Goal: Information Seeking & Learning: Compare options

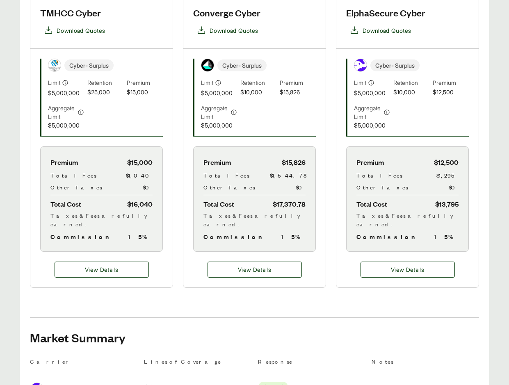
scroll to position [246, 0]
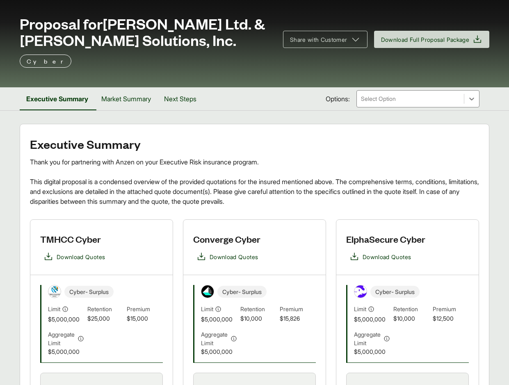
scroll to position [41, 0]
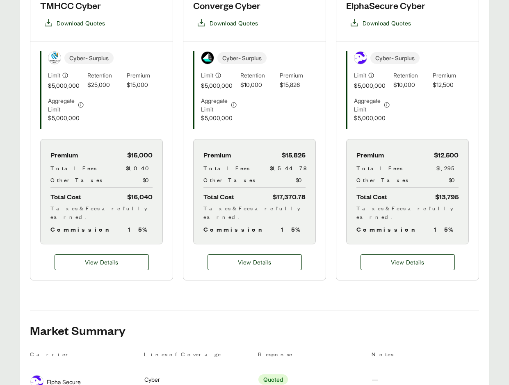
scroll to position [245, 0]
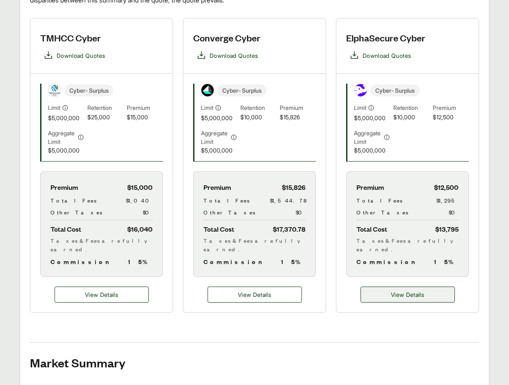
click at [408, 291] on span "View Details" at bounding box center [407, 295] width 33 height 9
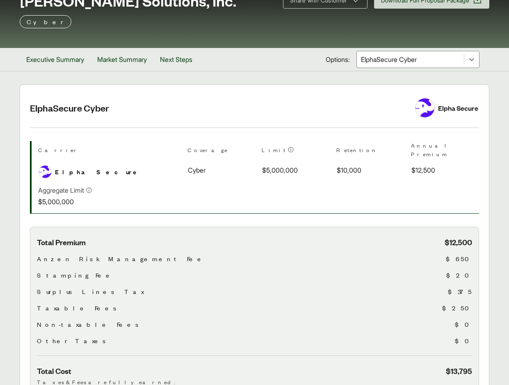
scroll to position [80, 0]
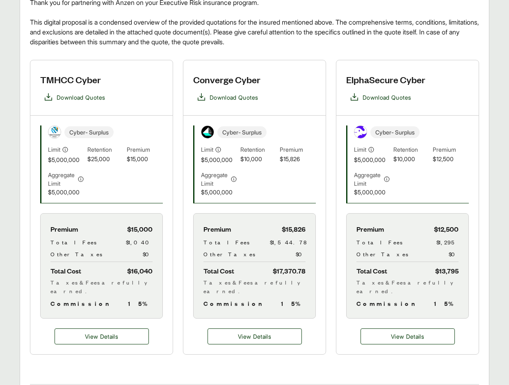
scroll to position [245, 0]
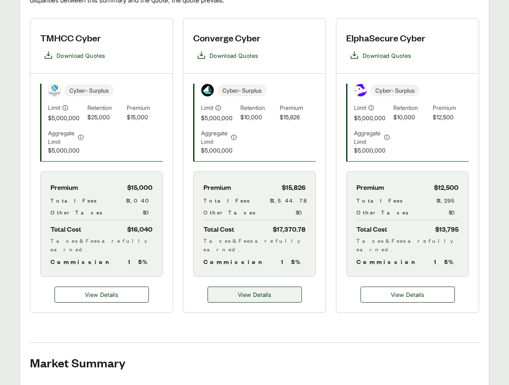
click at [258, 291] on span "View Details" at bounding box center [254, 295] width 33 height 9
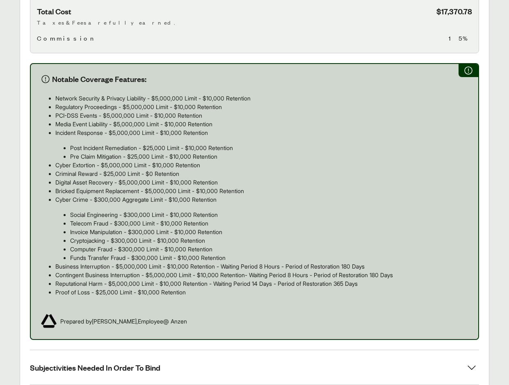
scroll to position [452, 0]
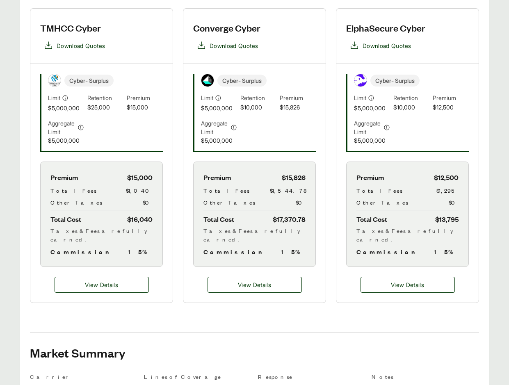
scroll to position [245, 0]
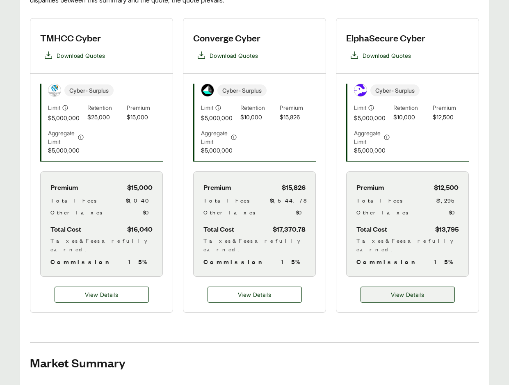
click at [407, 291] on span "View Details" at bounding box center [407, 295] width 33 height 9
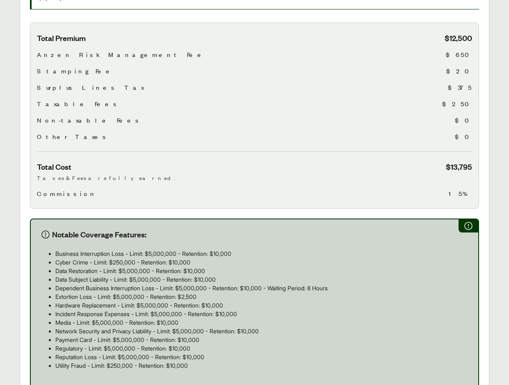
scroll to position [287, 0]
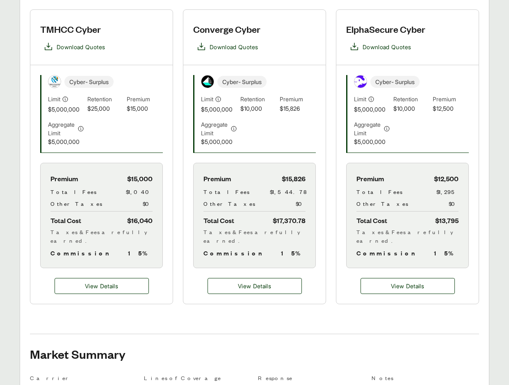
scroll to position [245, 0]
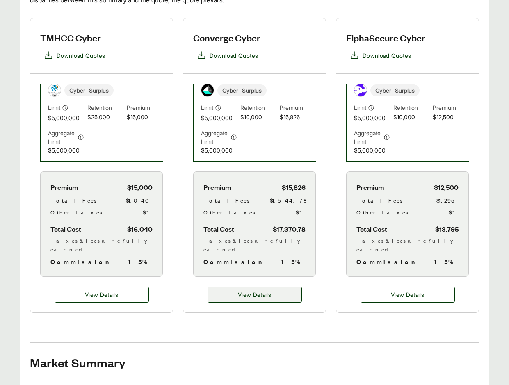
click at [255, 291] on span "View Details" at bounding box center [254, 295] width 33 height 9
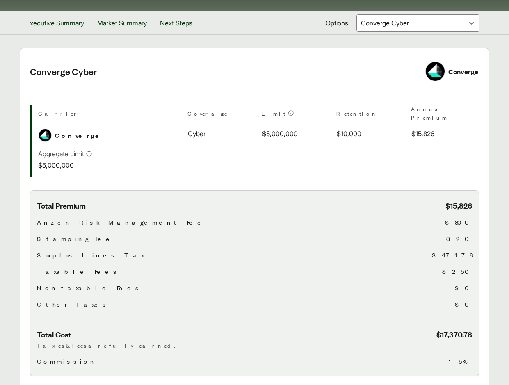
scroll to position [123, 0]
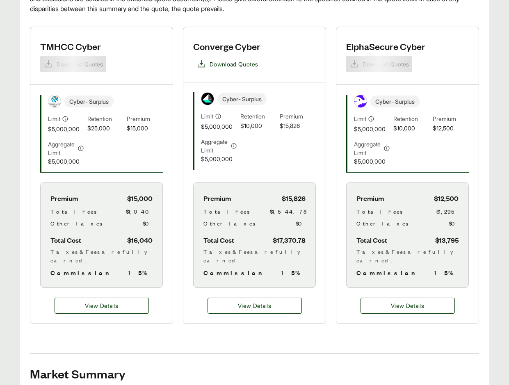
scroll to position [245, 0]
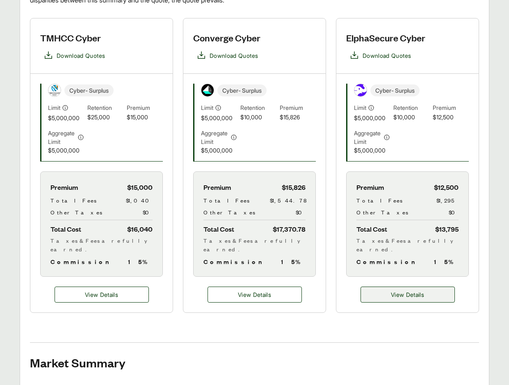
click at [415, 291] on span "View Details" at bounding box center [407, 295] width 33 height 9
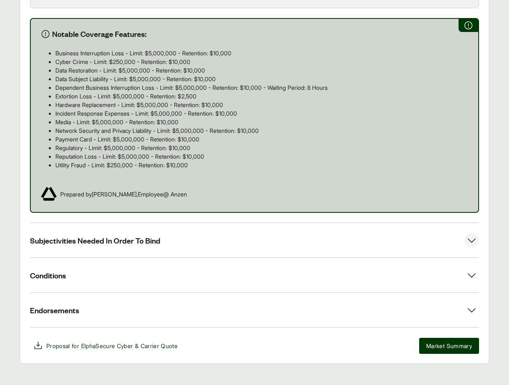
scroll to position [491, 0]
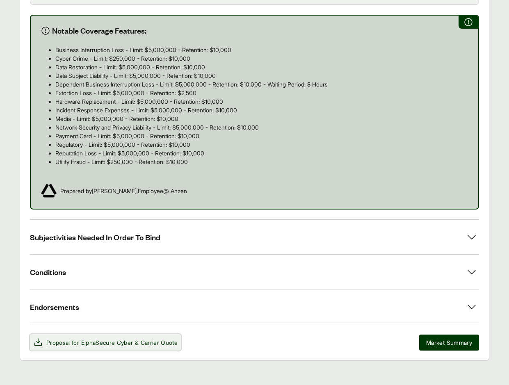
click at [92, 339] on span "Proposal for ElphaSecure Cyber & Carrier Quote" at bounding box center [105, 343] width 145 height 10
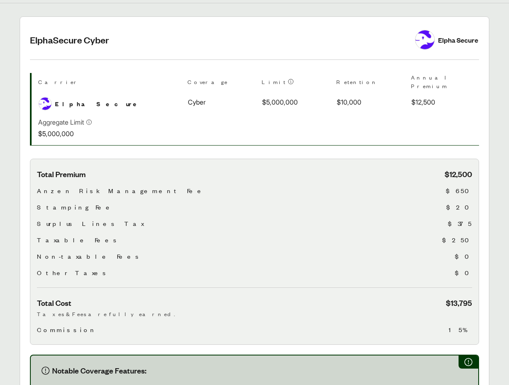
scroll to position [0, 0]
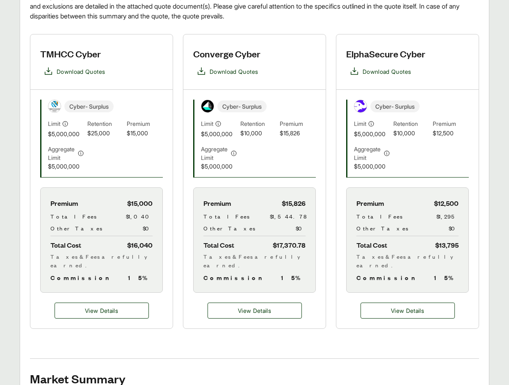
scroll to position [245, 0]
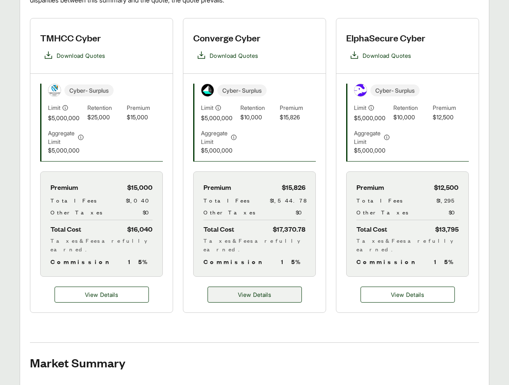
click at [241, 291] on span "View Details" at bounding box center [254, 295] width 33 height 9
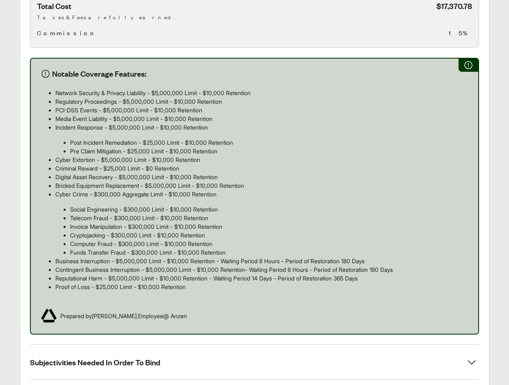
scroll to position [452, 0]
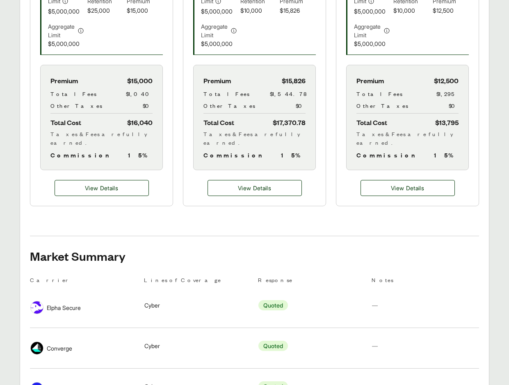
scroll to position [245, 0]
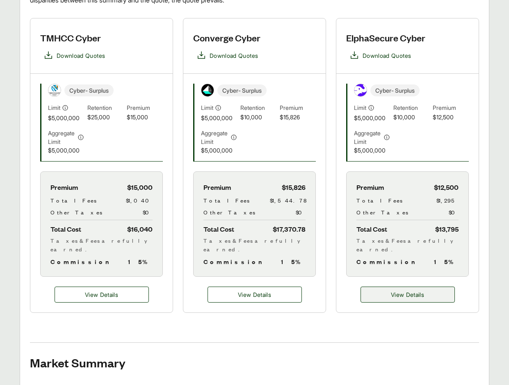
click at [400, 291] on span "View Details" at bounding box center [407, 295] width 33 height 9
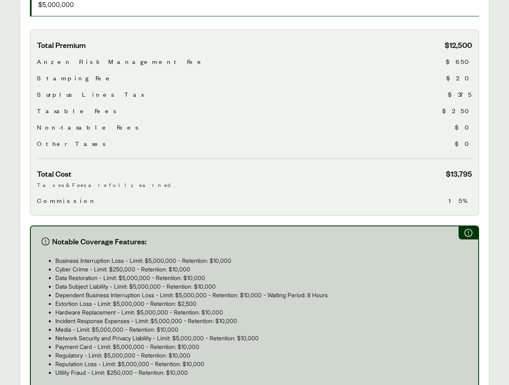
scroll to position [287, 0]
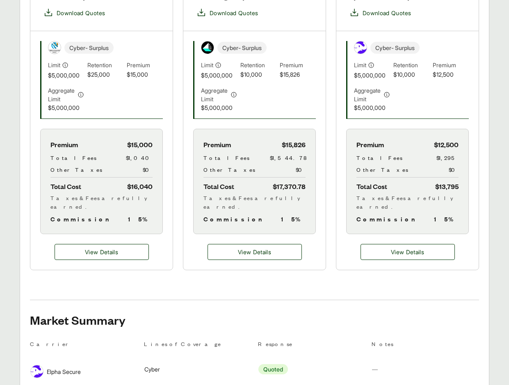
scroll to position [245, 0]
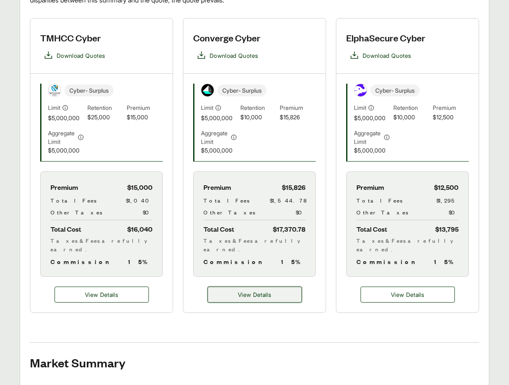
click at [233, 287] on button "View Details" at bounding box center [255, 295] width 94 height 16
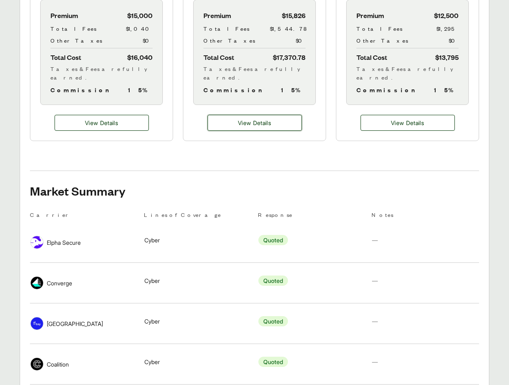
scroll to position [286, 0]
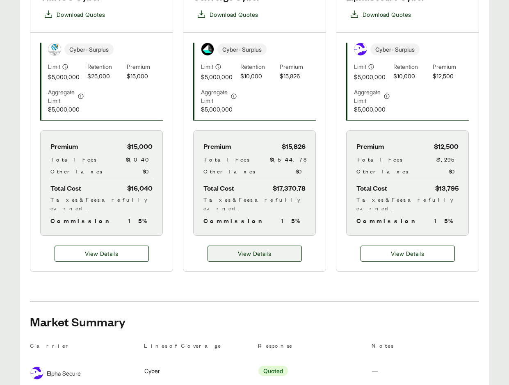
click at [250, 250] on span "View Details" at bounding box center [254, 254] width 33 height 9
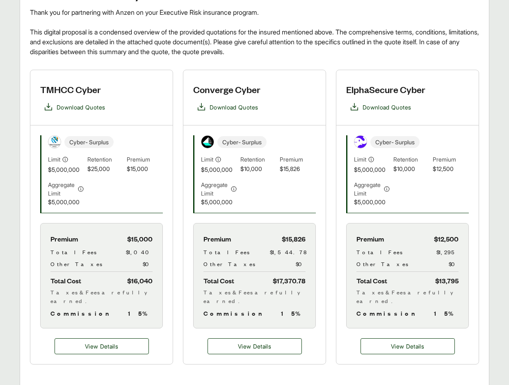
scroll to position [122, 0]
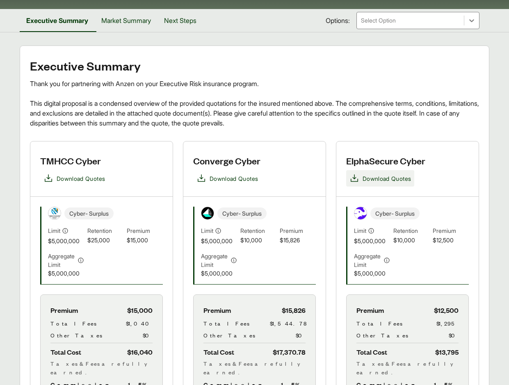
click at [379, 179] on span "Download Quotes" at bounding box center [387, 178] width 48 height 9
click at [230, 178] on span "Download Quotes" at bounding box center [234, 178] width 48 height 9
